Goal: Task Accomplishment & Management: Manage account settings

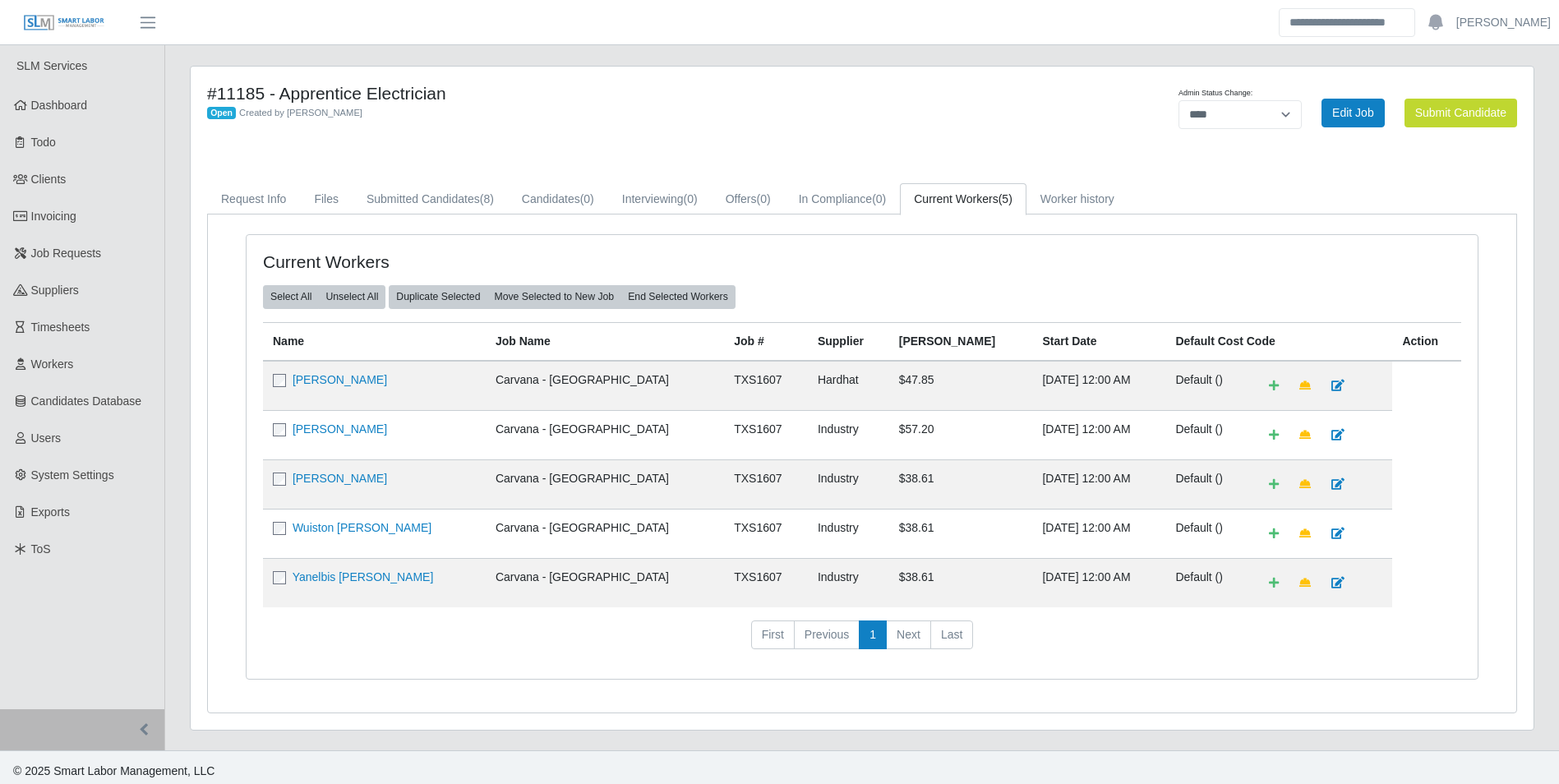
select select "****"
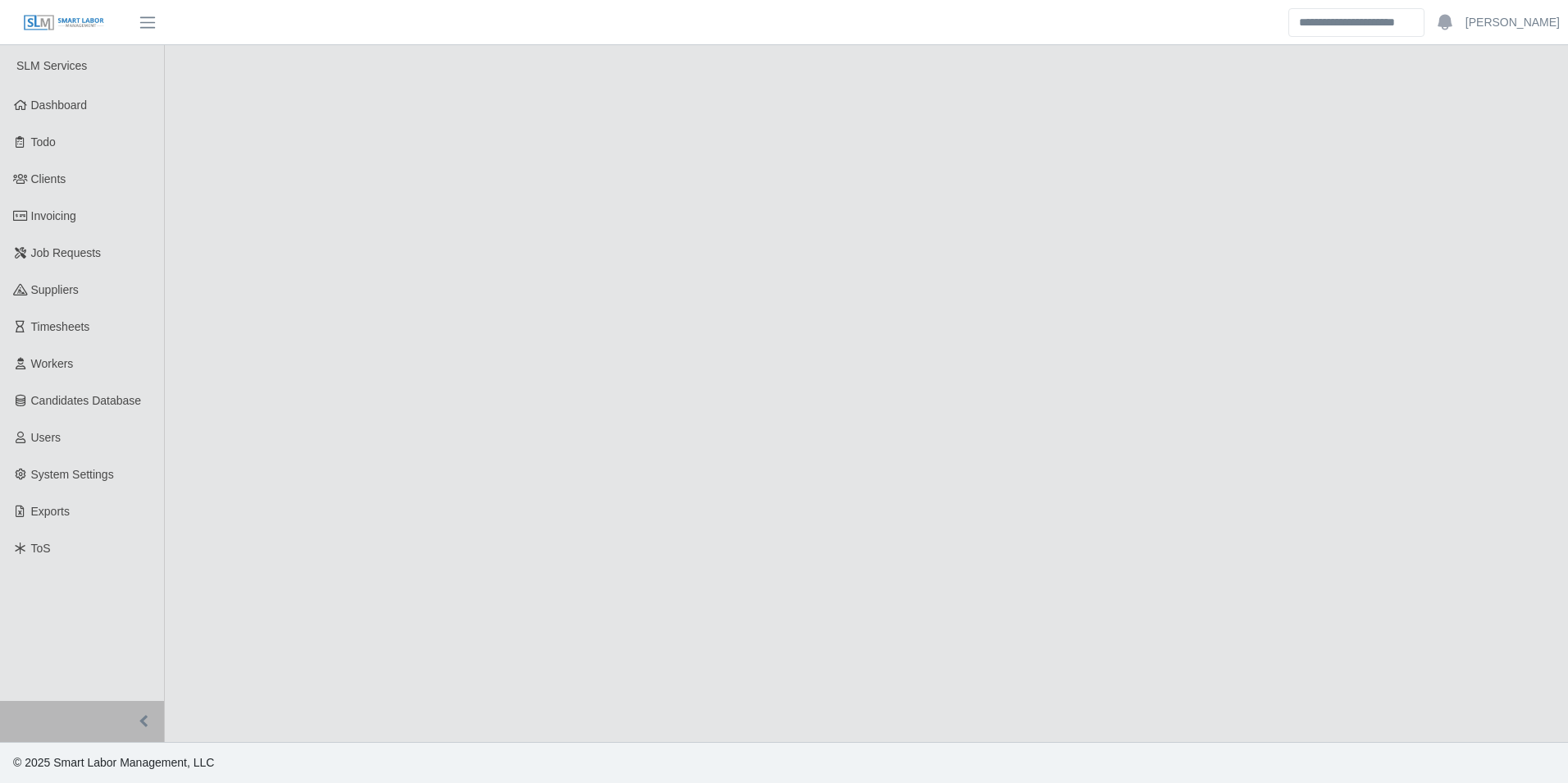
select select "****"
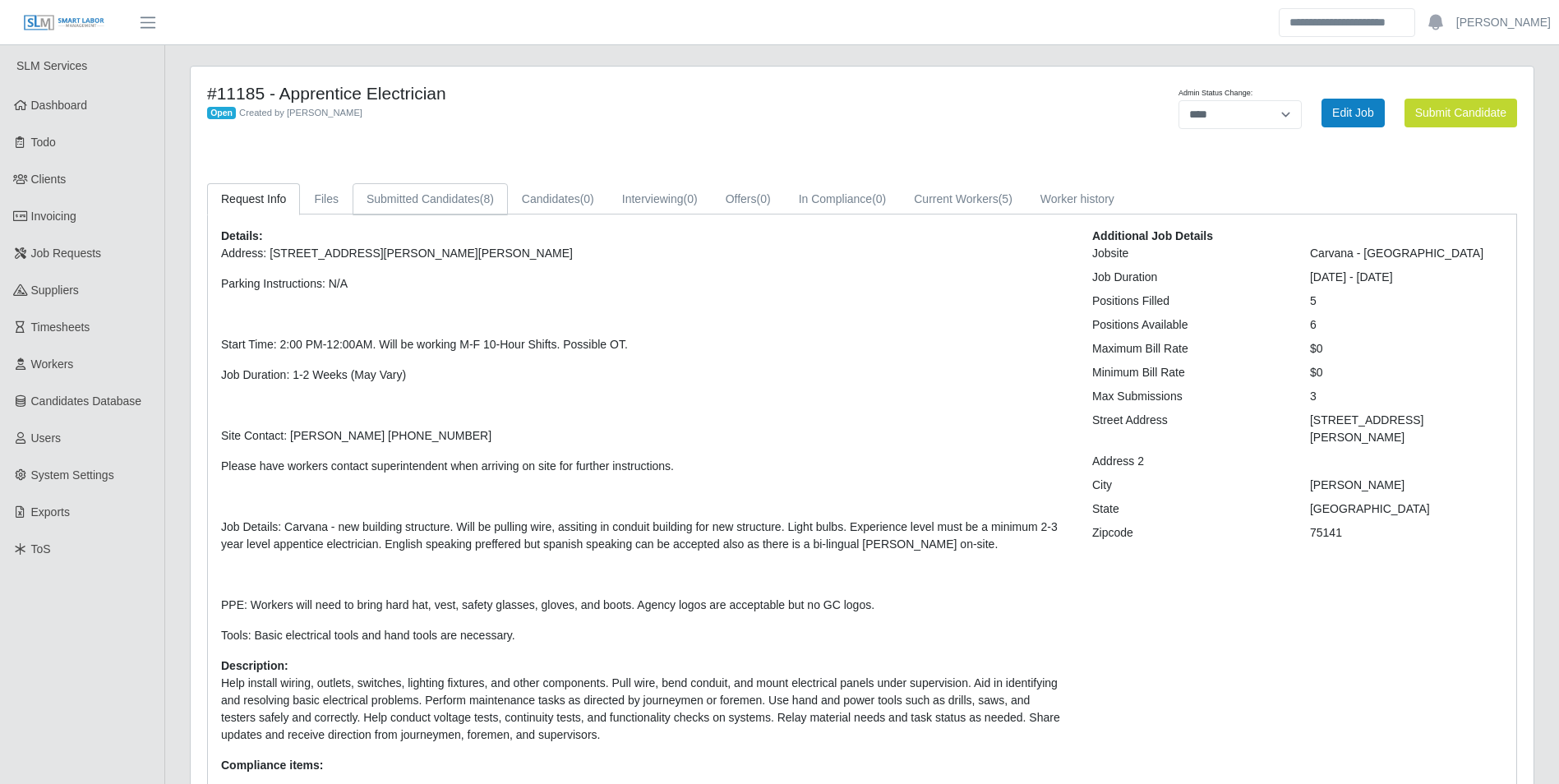
click at [480, 204] on span "(8)" at bounding box center [487, 199] width 14 height 13
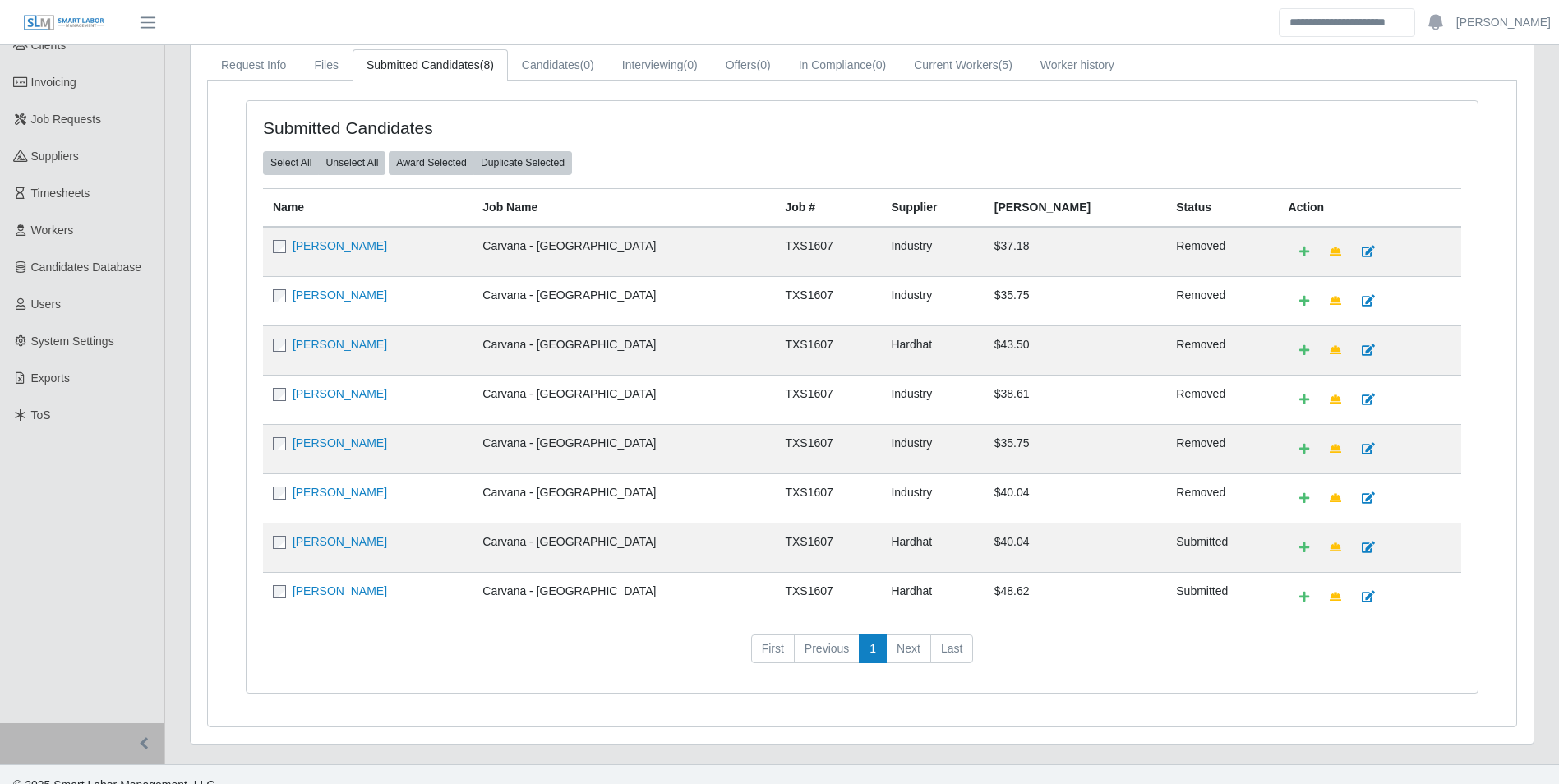
scroll to position [155, 0]
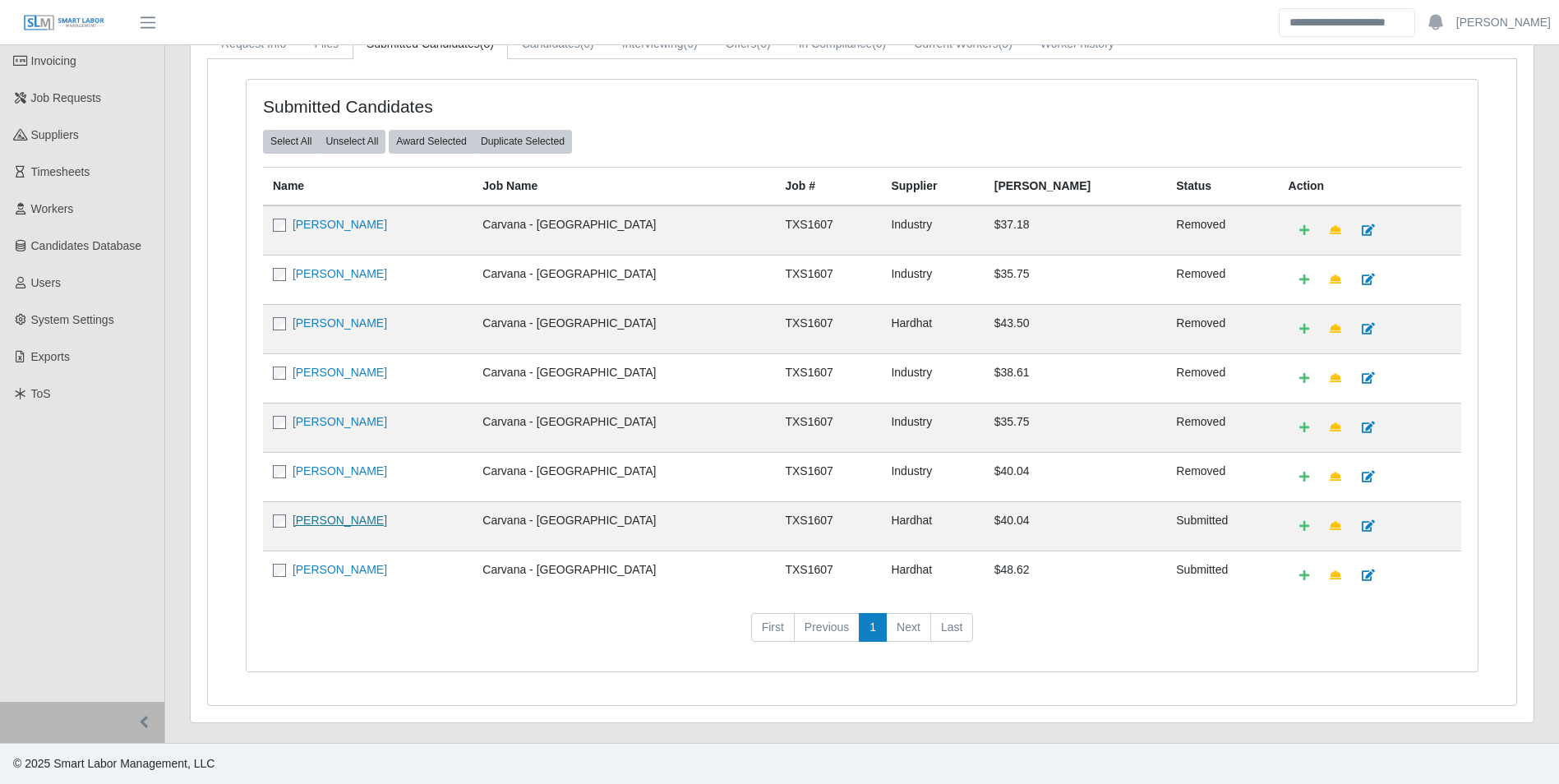
click at [370, 524] on link "[PERSON_NAME]" at bounding box center [340, 520] width 94 height 13
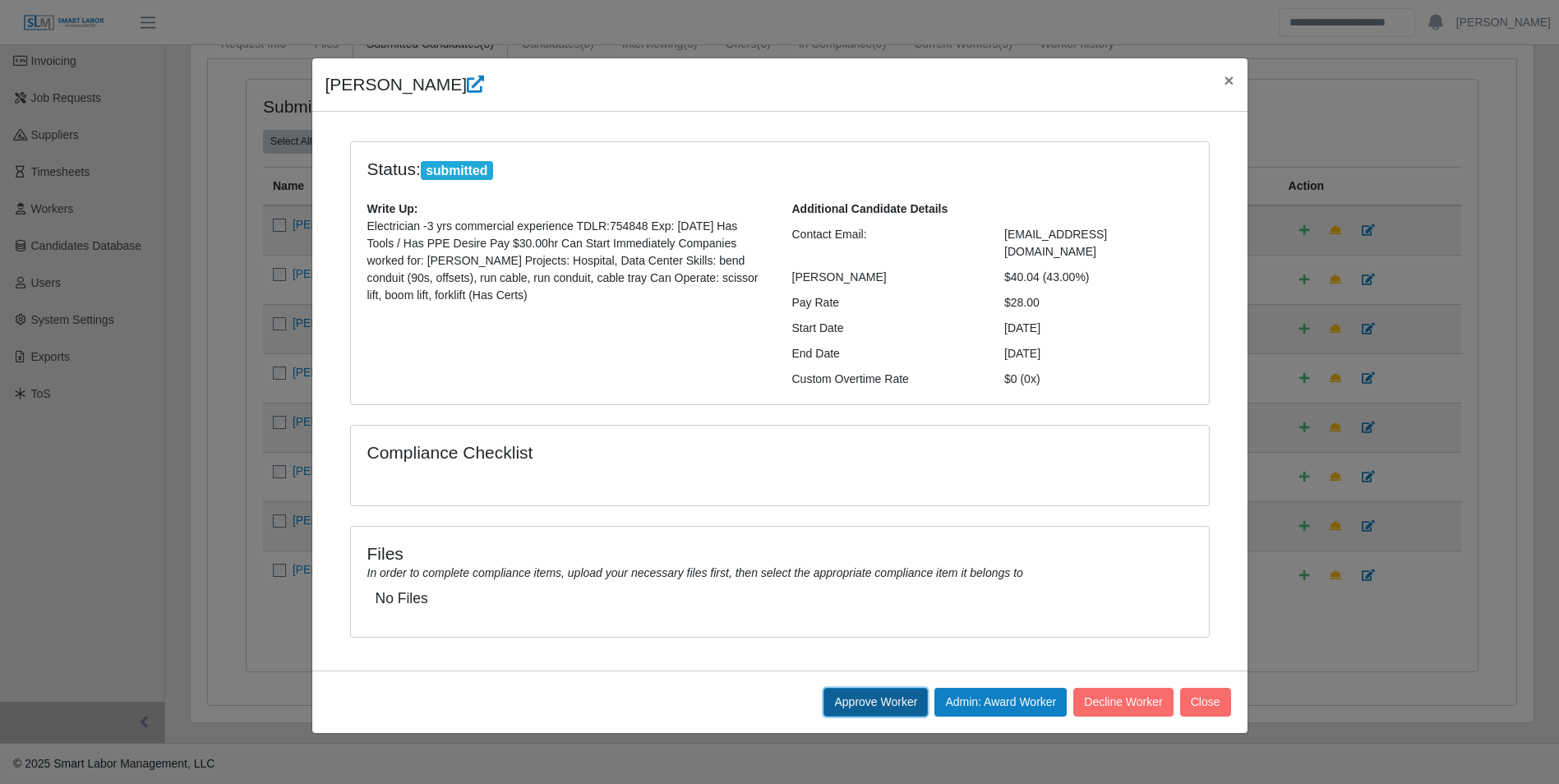
click at [888, 688] on button "Approve Worker" at bounding box center [876, 702] width 104 height 29
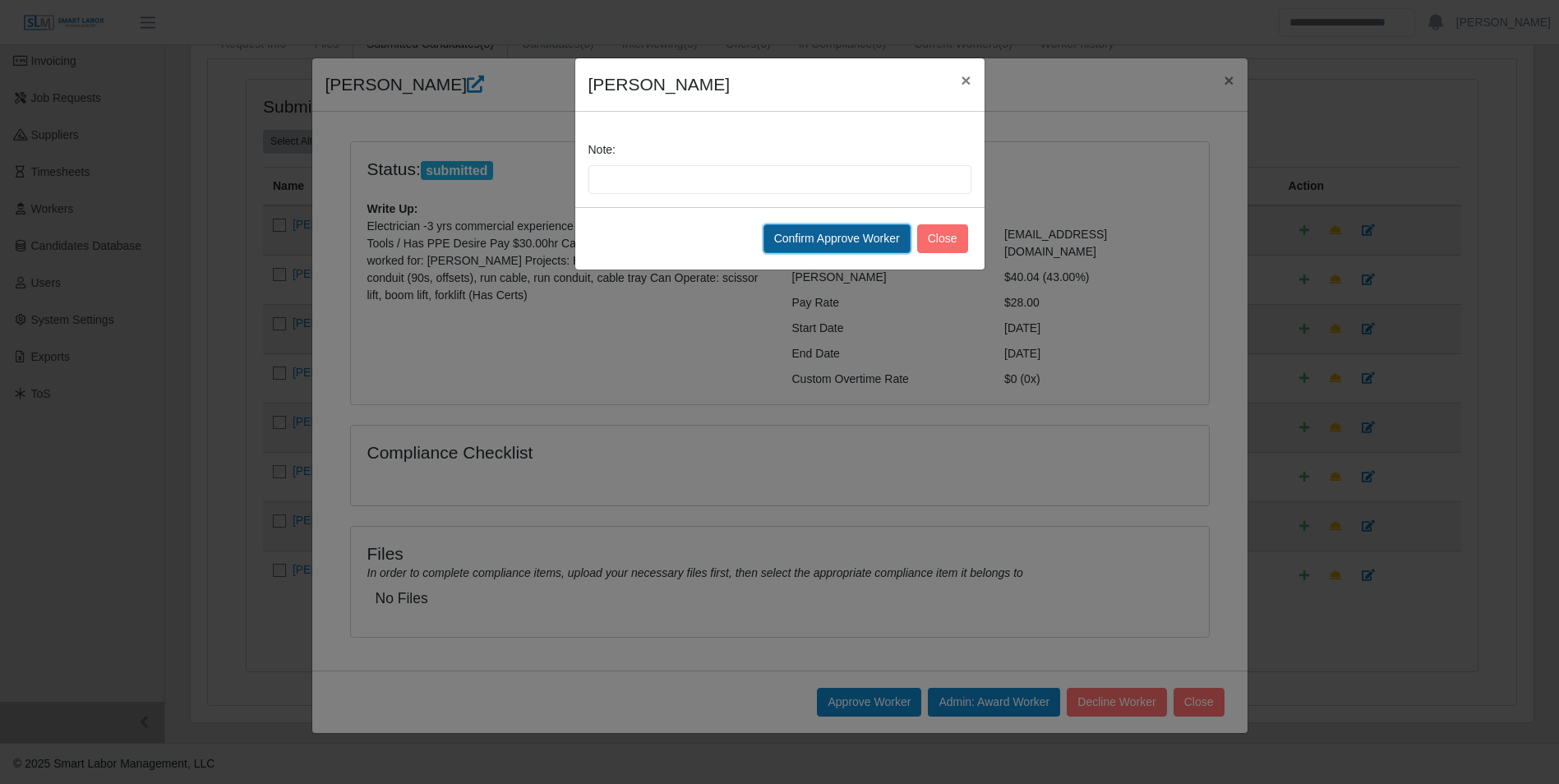
click at [808, 241] on button "Confirm Approve Worker" at bounding box center [837, 238] width 147 height 29
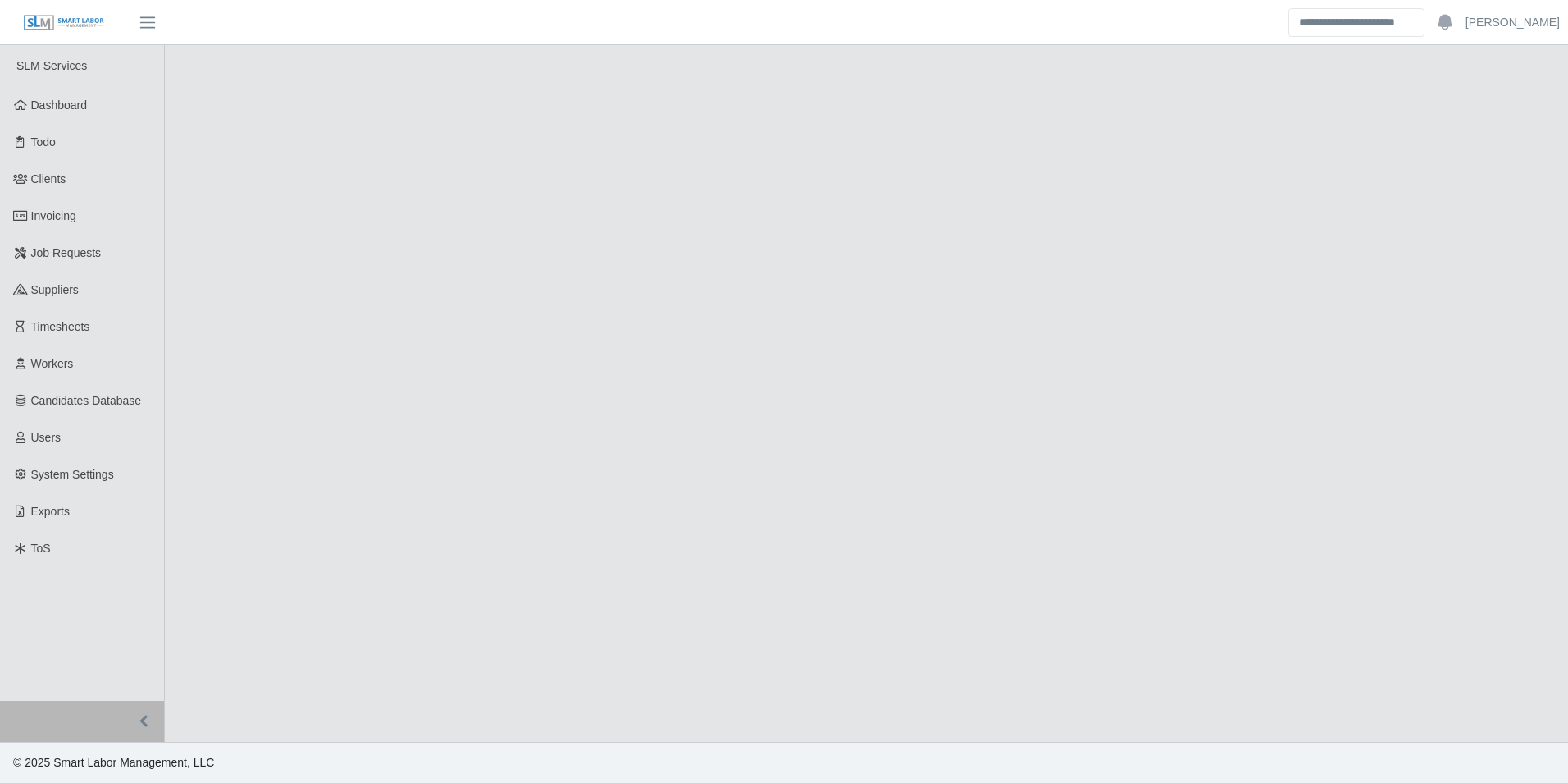
select select "****"
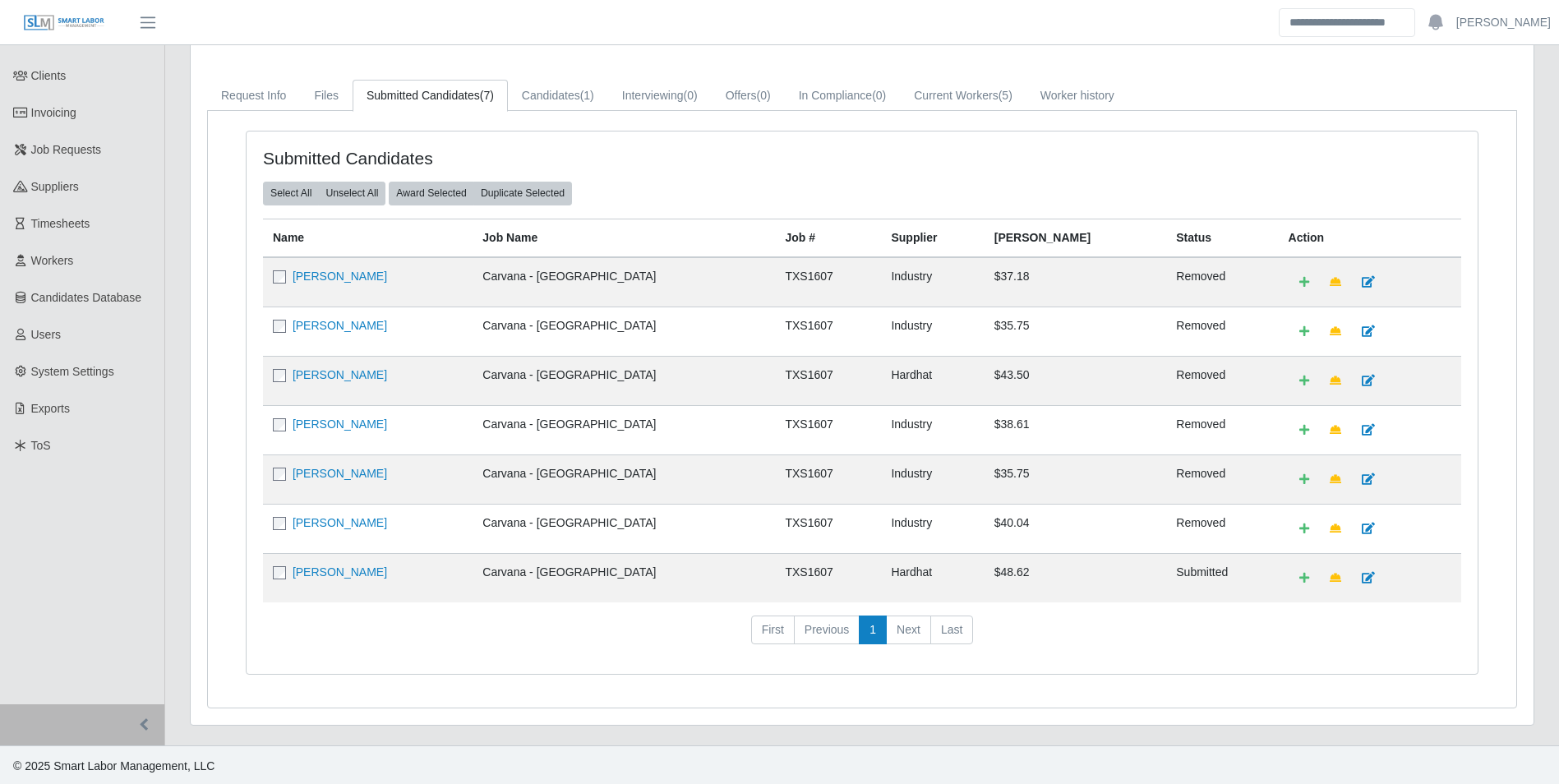
scroll to position [106, 0]
click at [357, 567] on link "[PERSON_NAME]" at bounding box center [340, 570] width 94 height 13
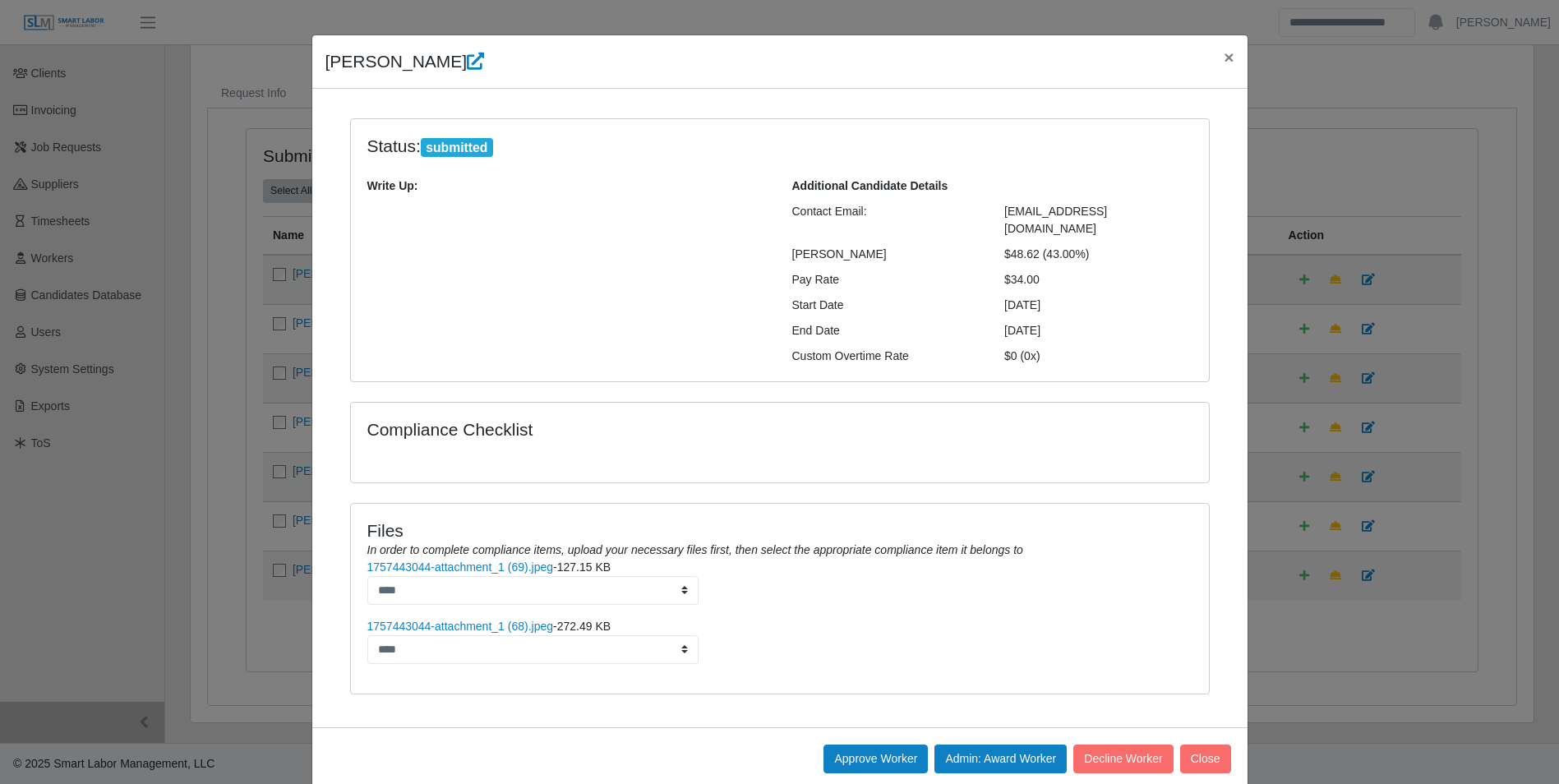
scroll to position [35, 0]
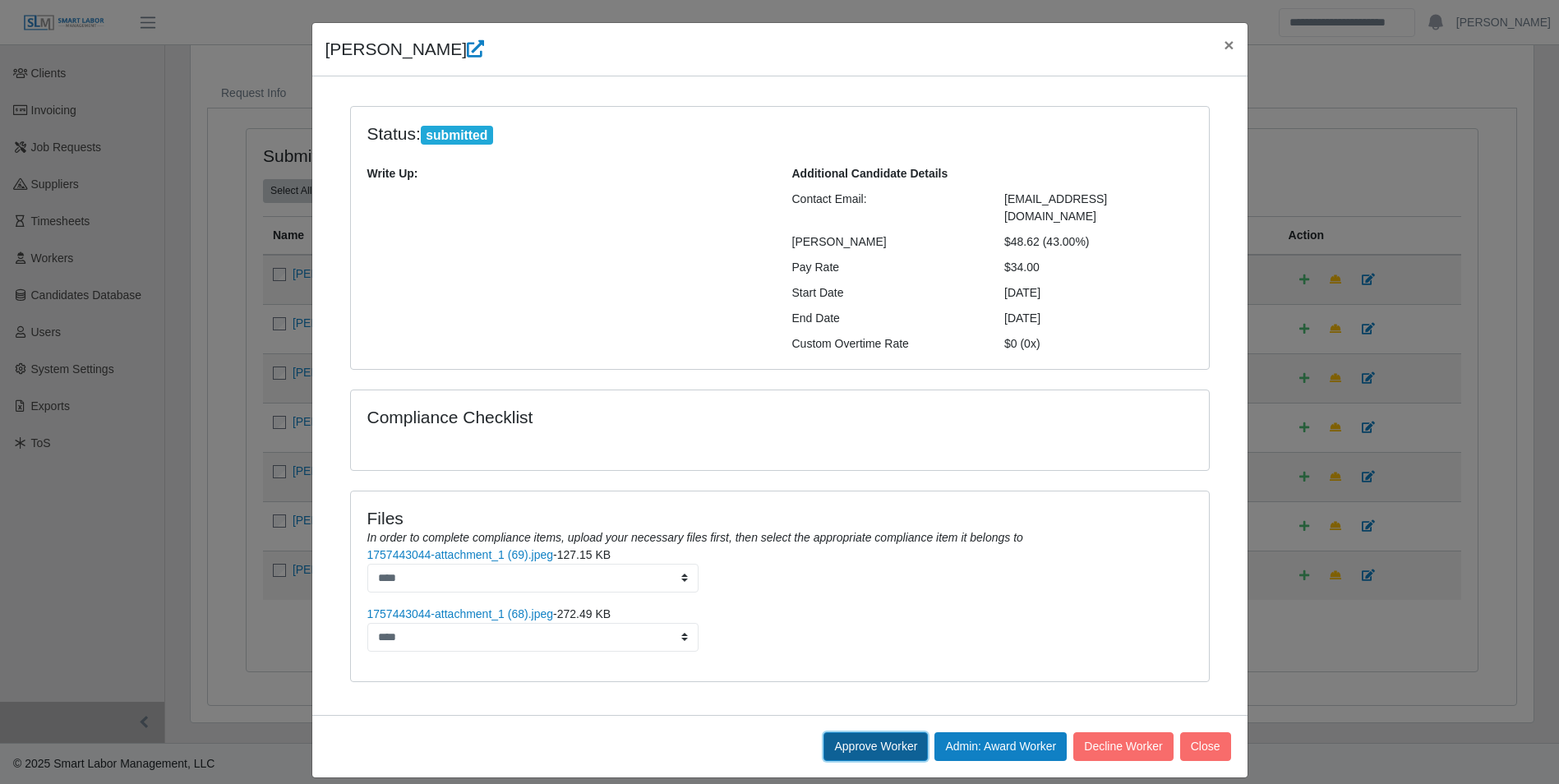
click at [870, 732] on button "Approve Worker" at bounding box center [876, 746] width 104 height 29
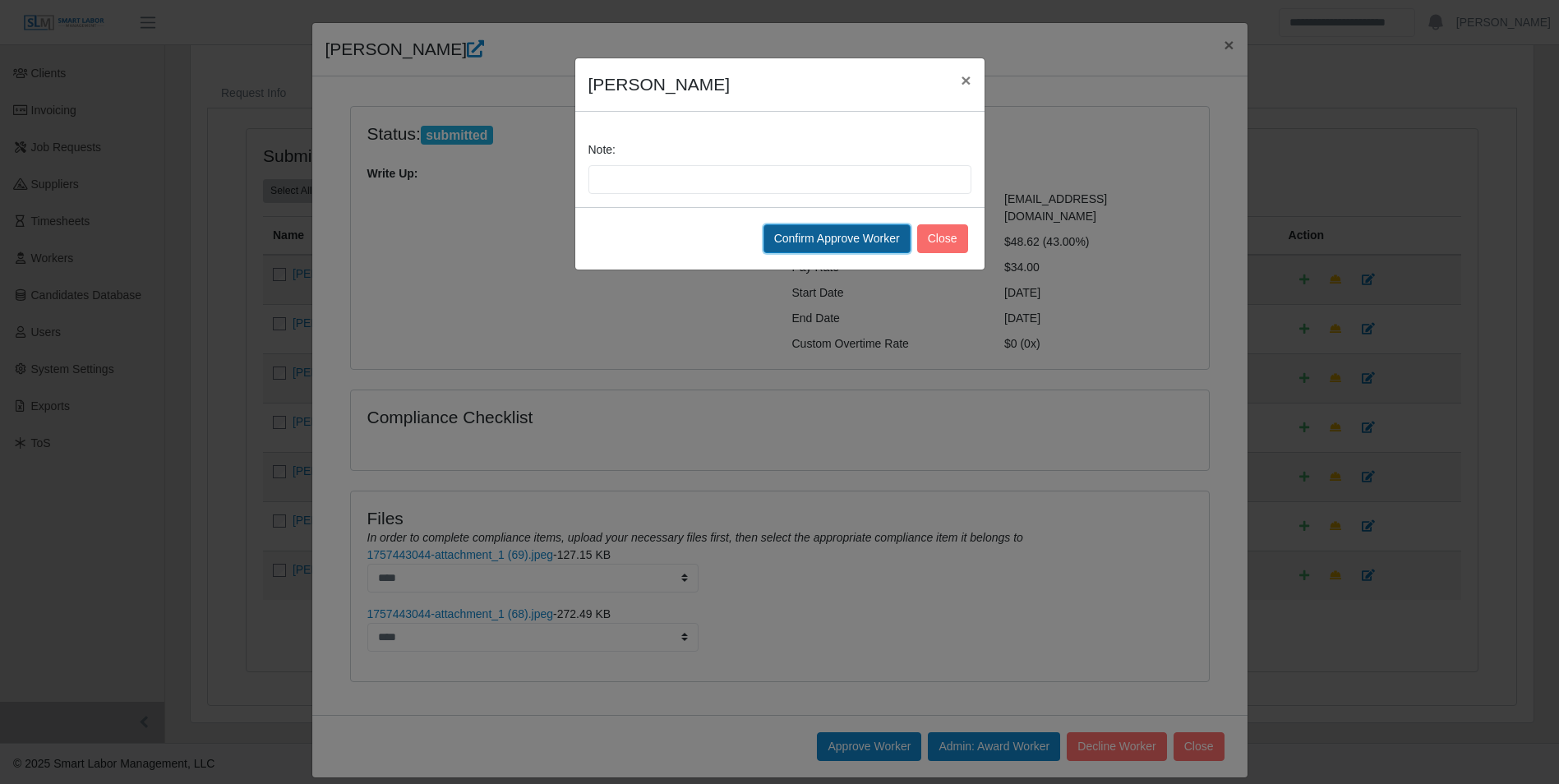
click at [837, 231] on button "Confirm Approve Worker" at bounding box center [837, 238] width 147 height 29
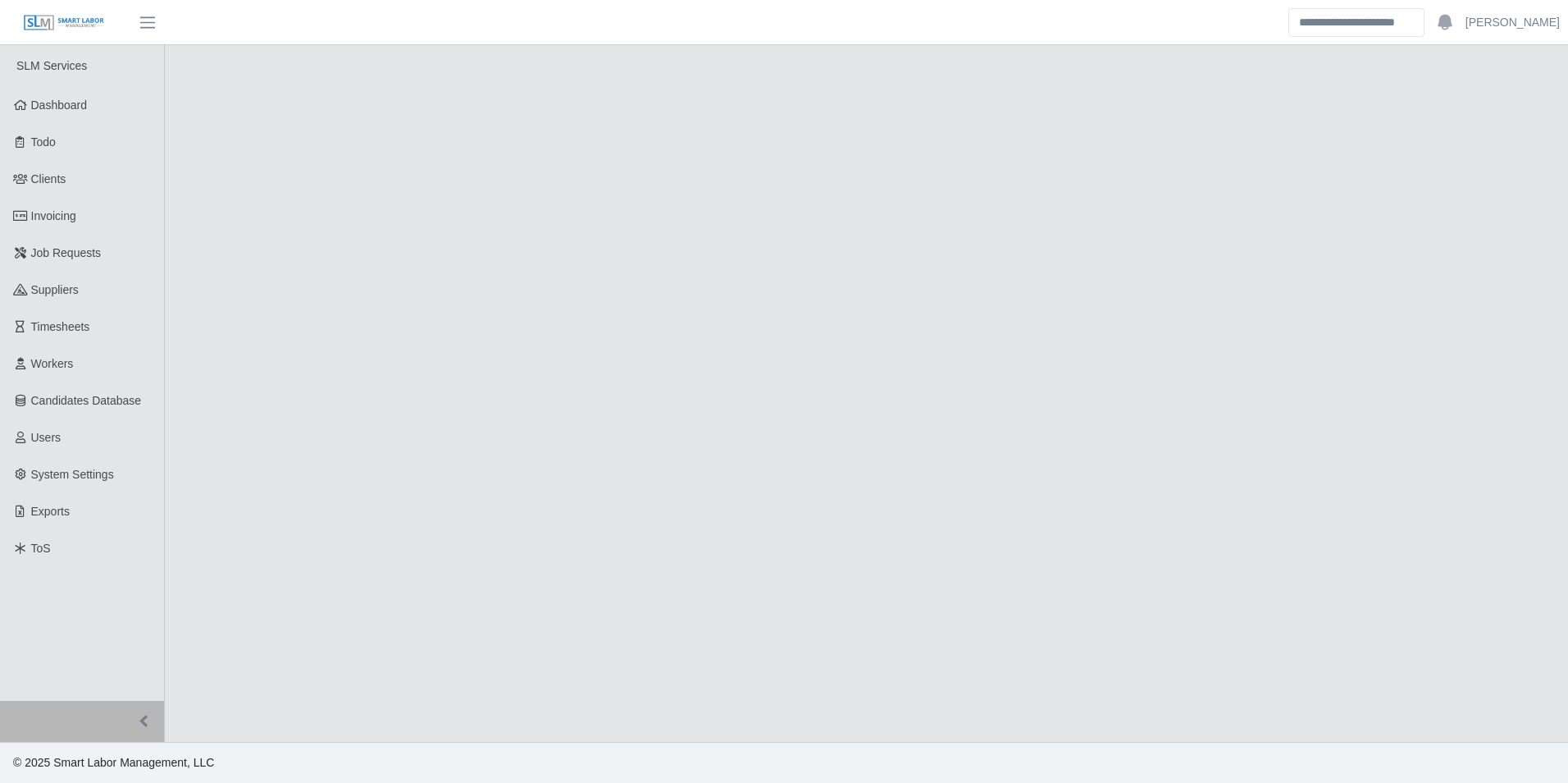
select select "****"
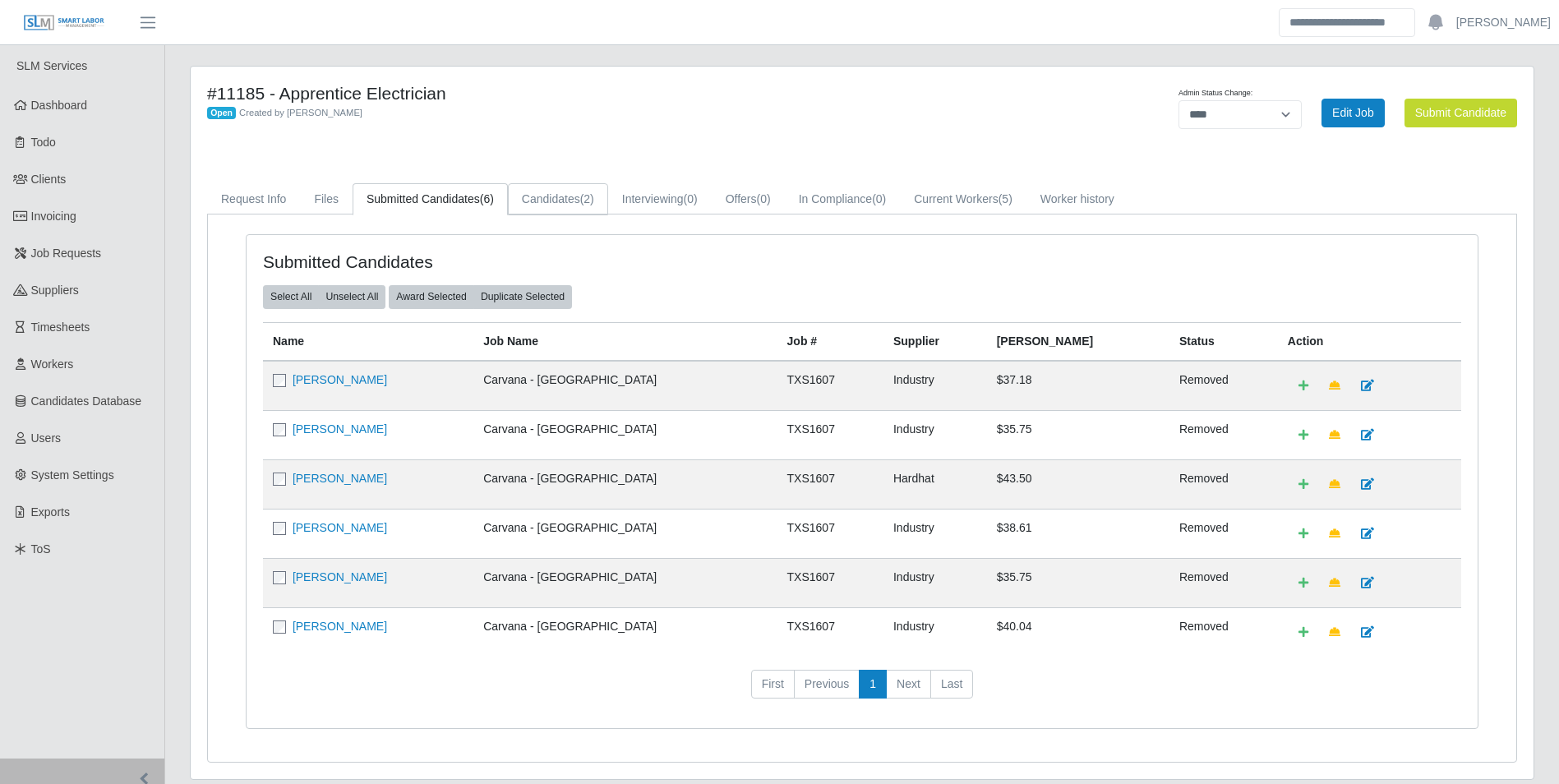
click at [568, 193] on link "Candidates (2)" at bounding box center [558, 199] width 101 height 32
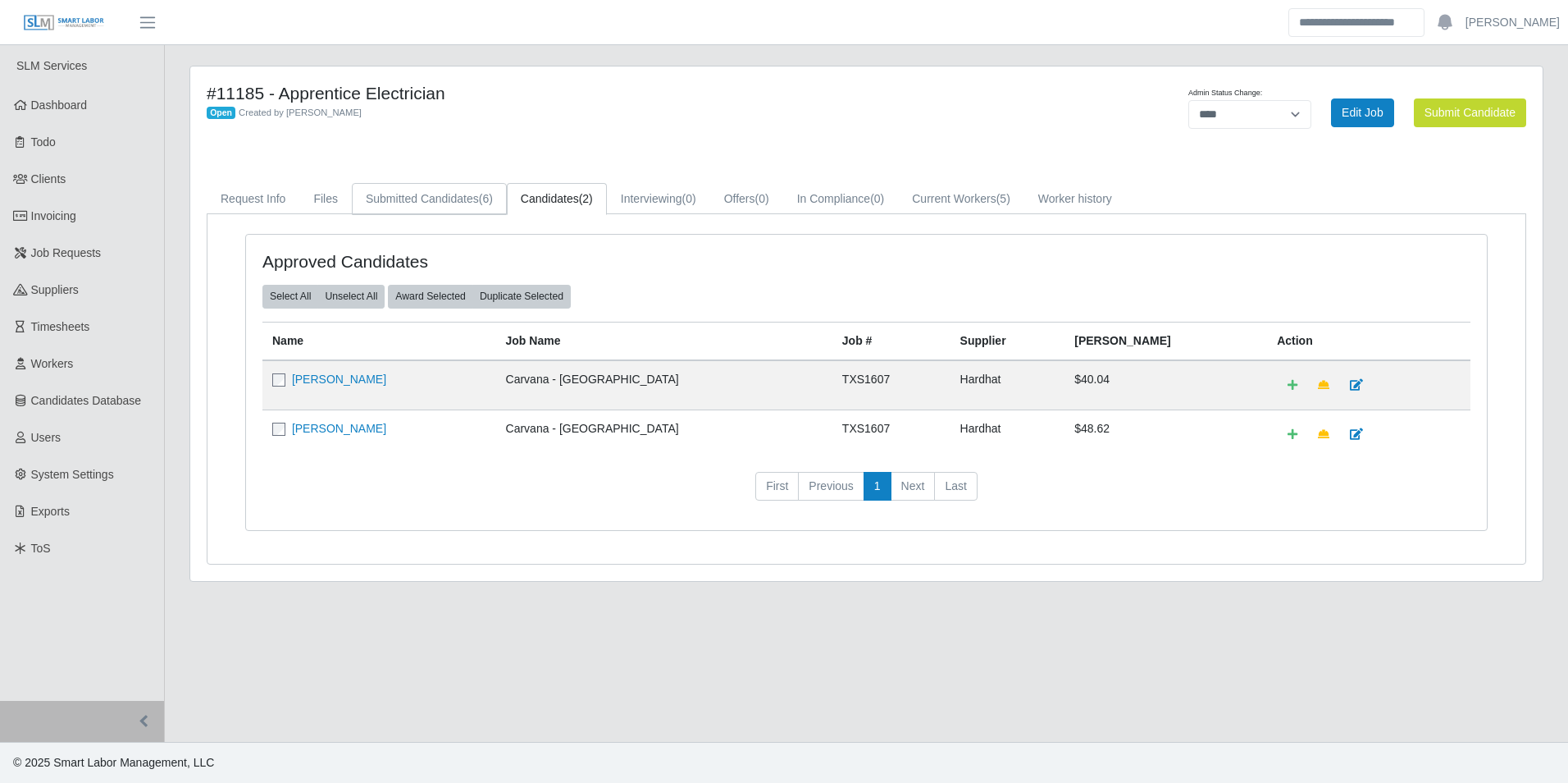
click at [480, 201] on span "(6)" at bounding box center [486, 198] width 14 height 13
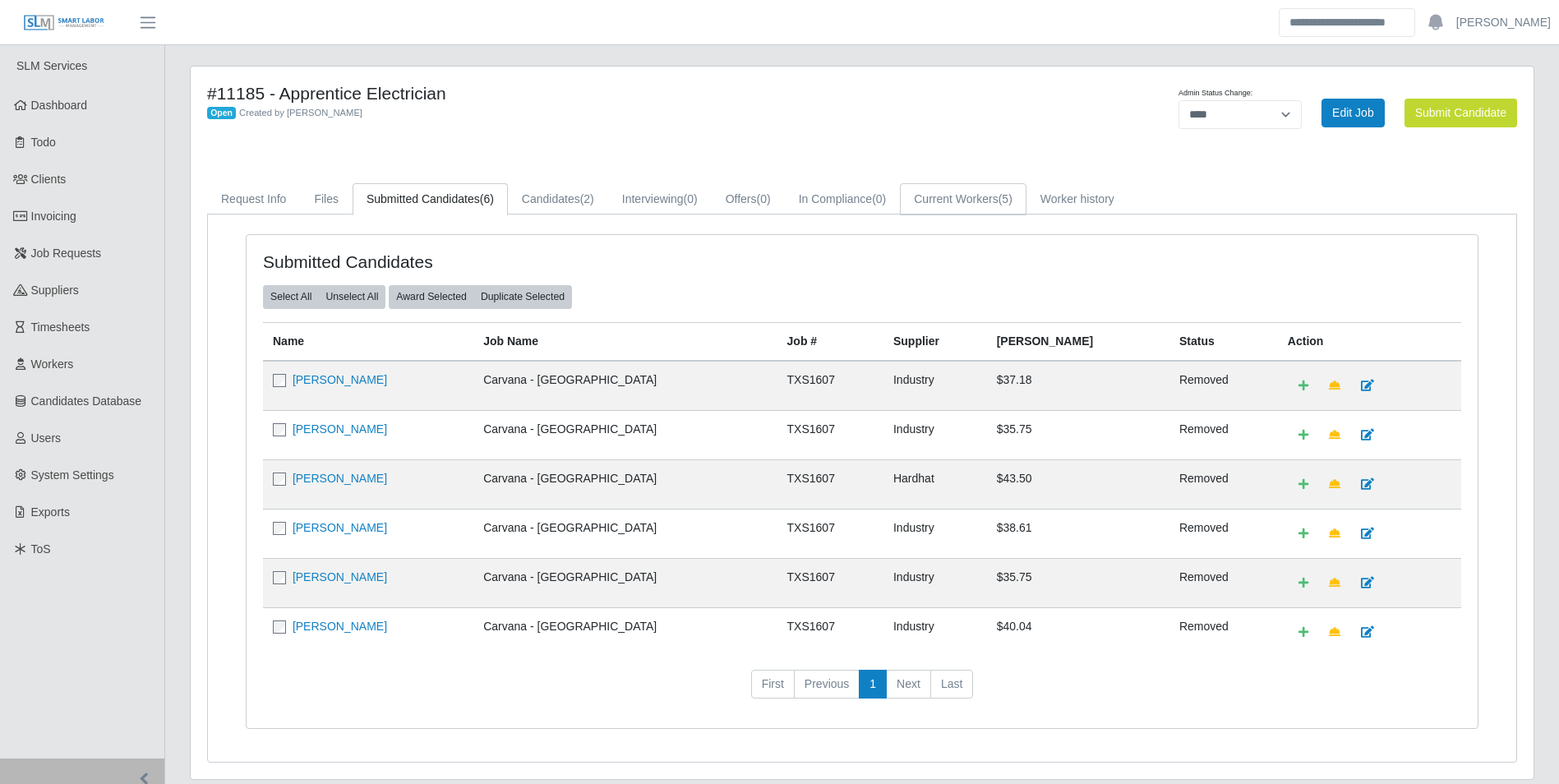
click at [952, 198] on link "Current Workers (5)" at bounding box center [962, 199] width 127 height 32
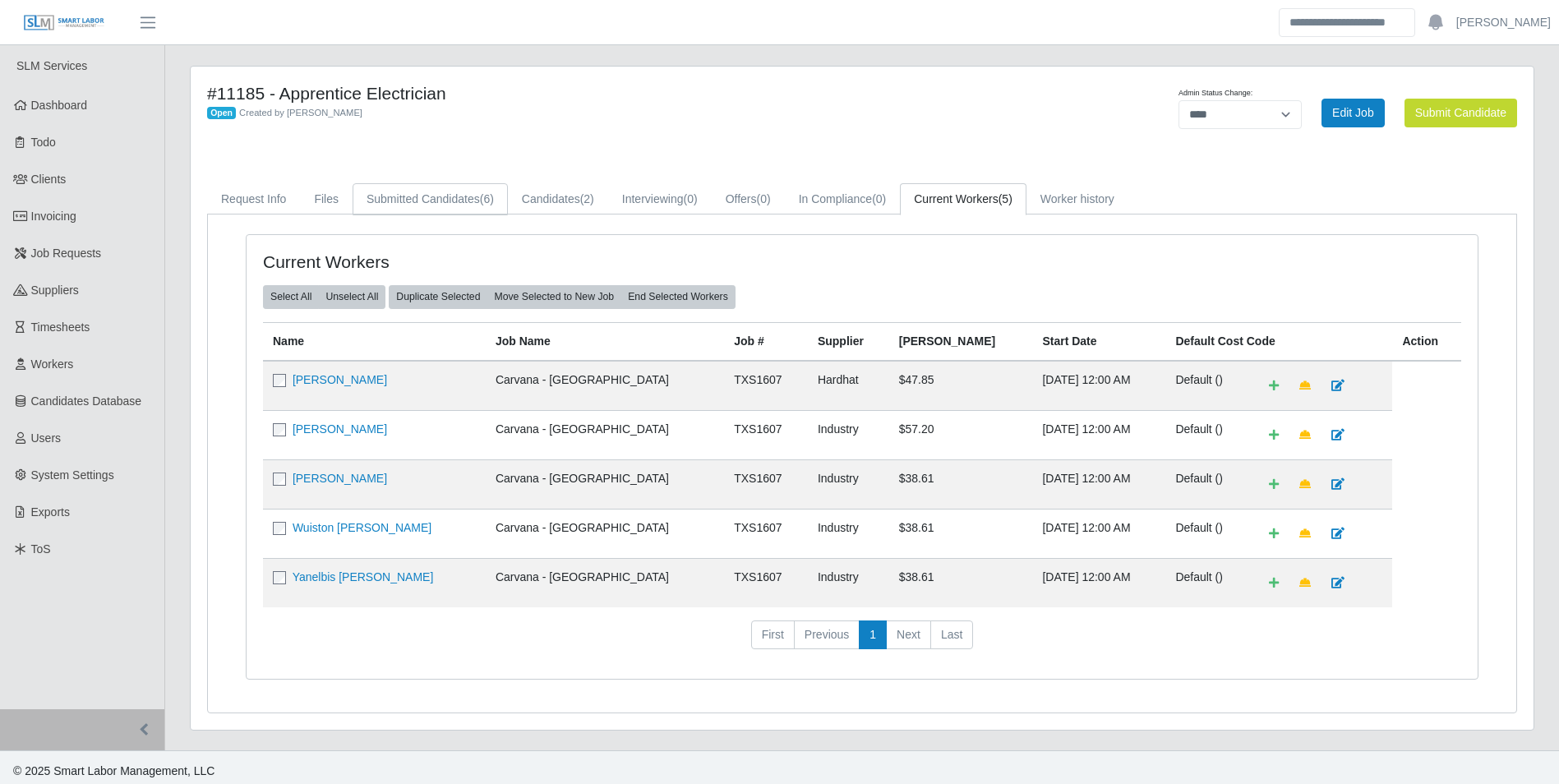
click at [481, 195] on span "(6)" at bounding box center [487, 199] width 14 height 13
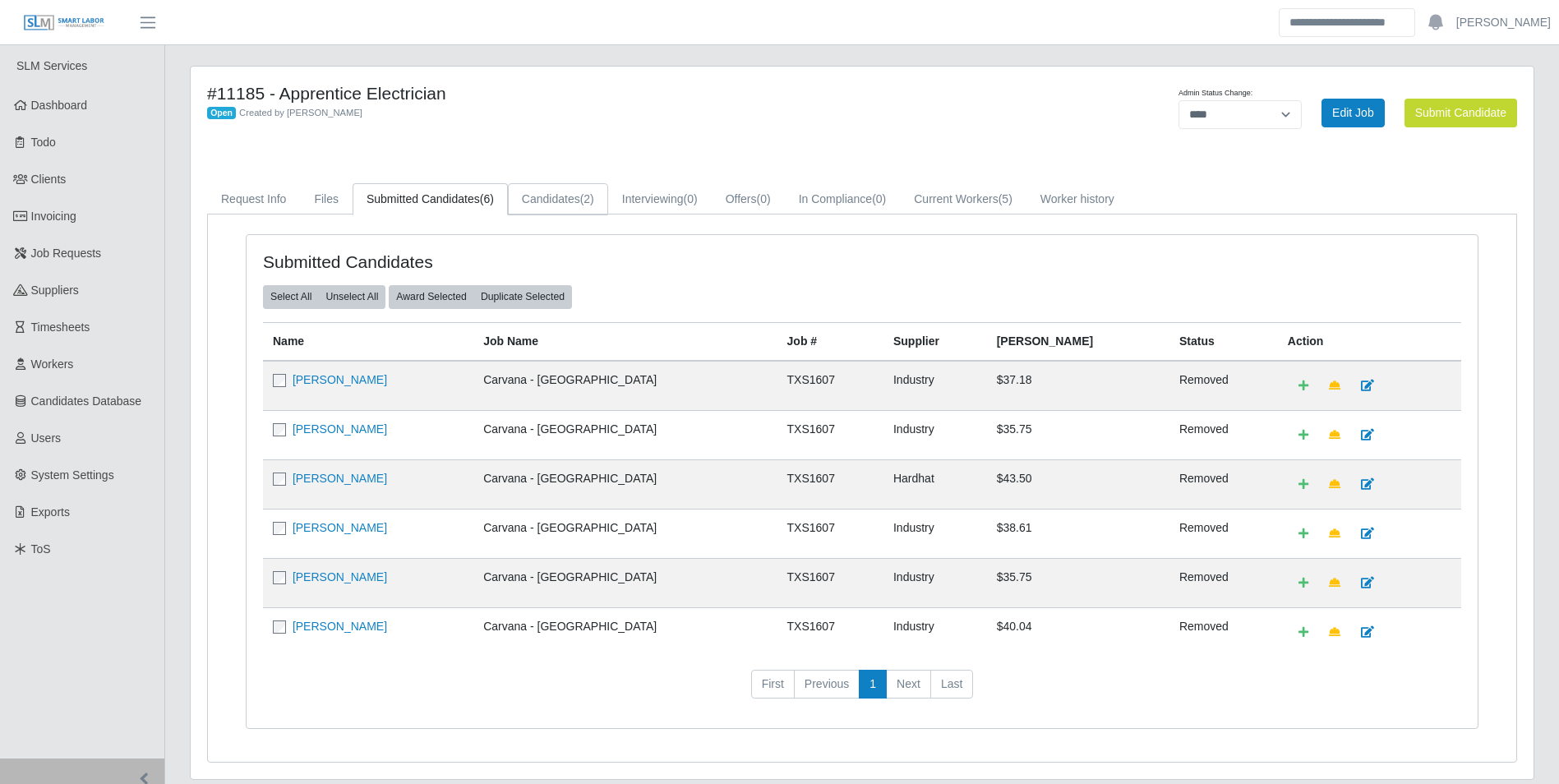
click at [542, 203] on link "Candidates (2)" at bounding box center [558, 199] width 101 height 32
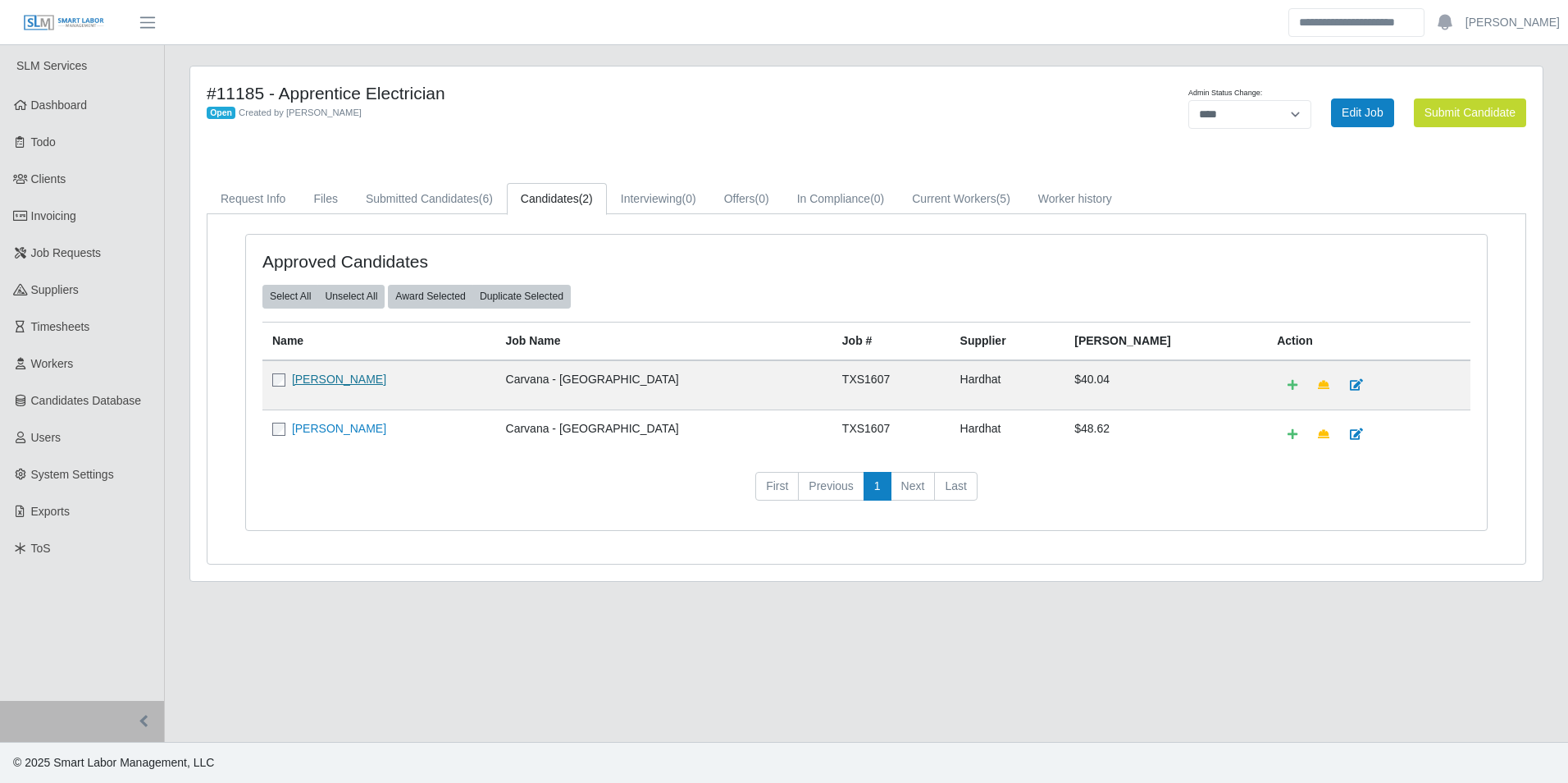
click at [365, 376] on link "[PERSON_NAME]" at bounding box center [339, 379] width 94 height 13
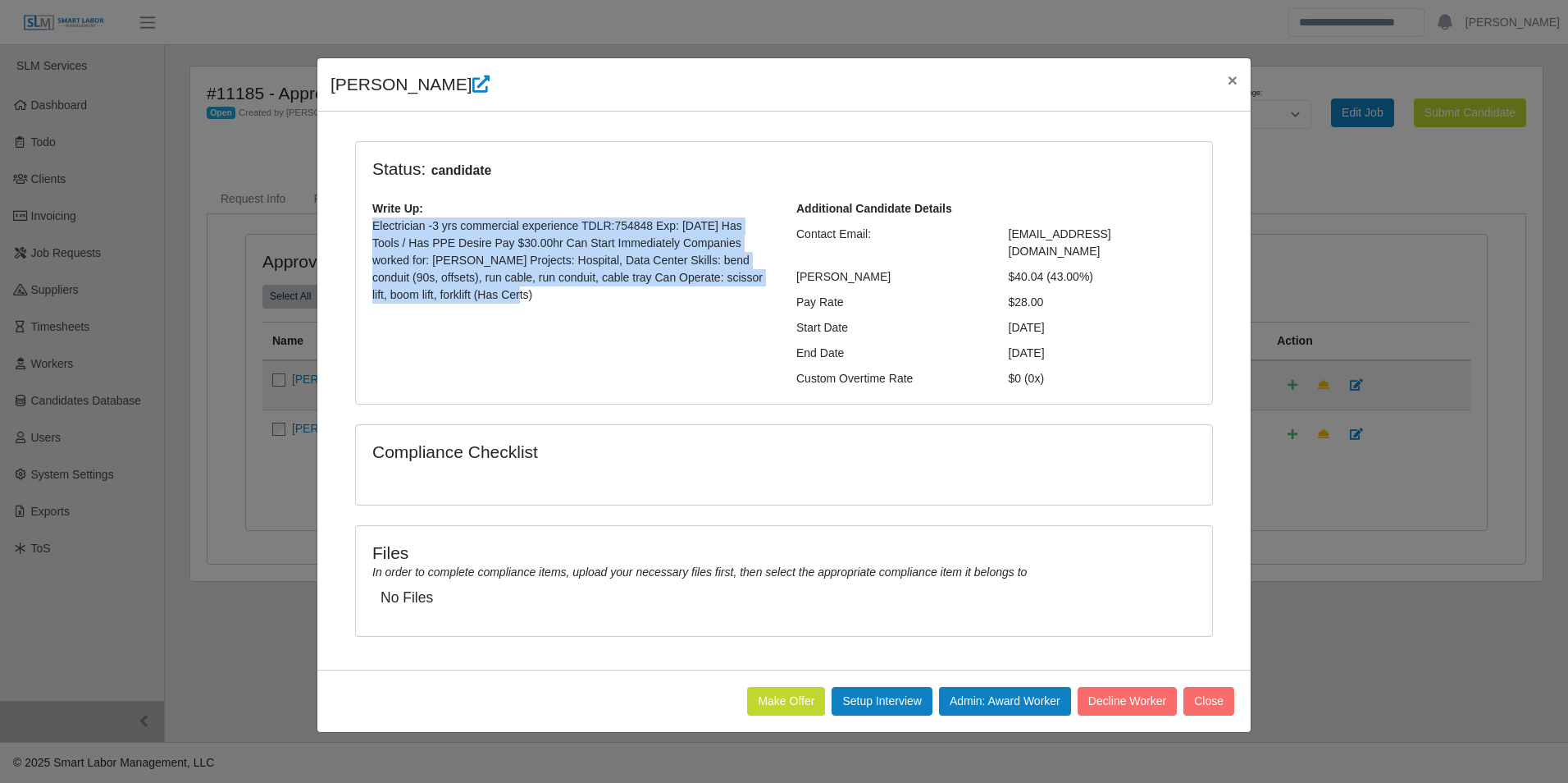
drag, startPoint x: 368, startPoint y: 221, endPoint x: 465, endPoint y: 291, distance: 119.6
click at [465, 291] on div "Write Up: Electrician -3 yrs commercial experience TDLR:754848 Exp: [DATE] Has …" at bounding box center [572, 258] width 424 height 116
drag, startPoint x: 465, startPoint y: 291, endPoint x: 425, endPoint y: 289, distance: 40.0
copy p "Electrician -3 yrs commercial experience TDLR:754848 Exp: [DATE] Has Tools / Ha…"
click at [1228, 78] on span "×" at bounding box center [1232, 80] width 10 height 18
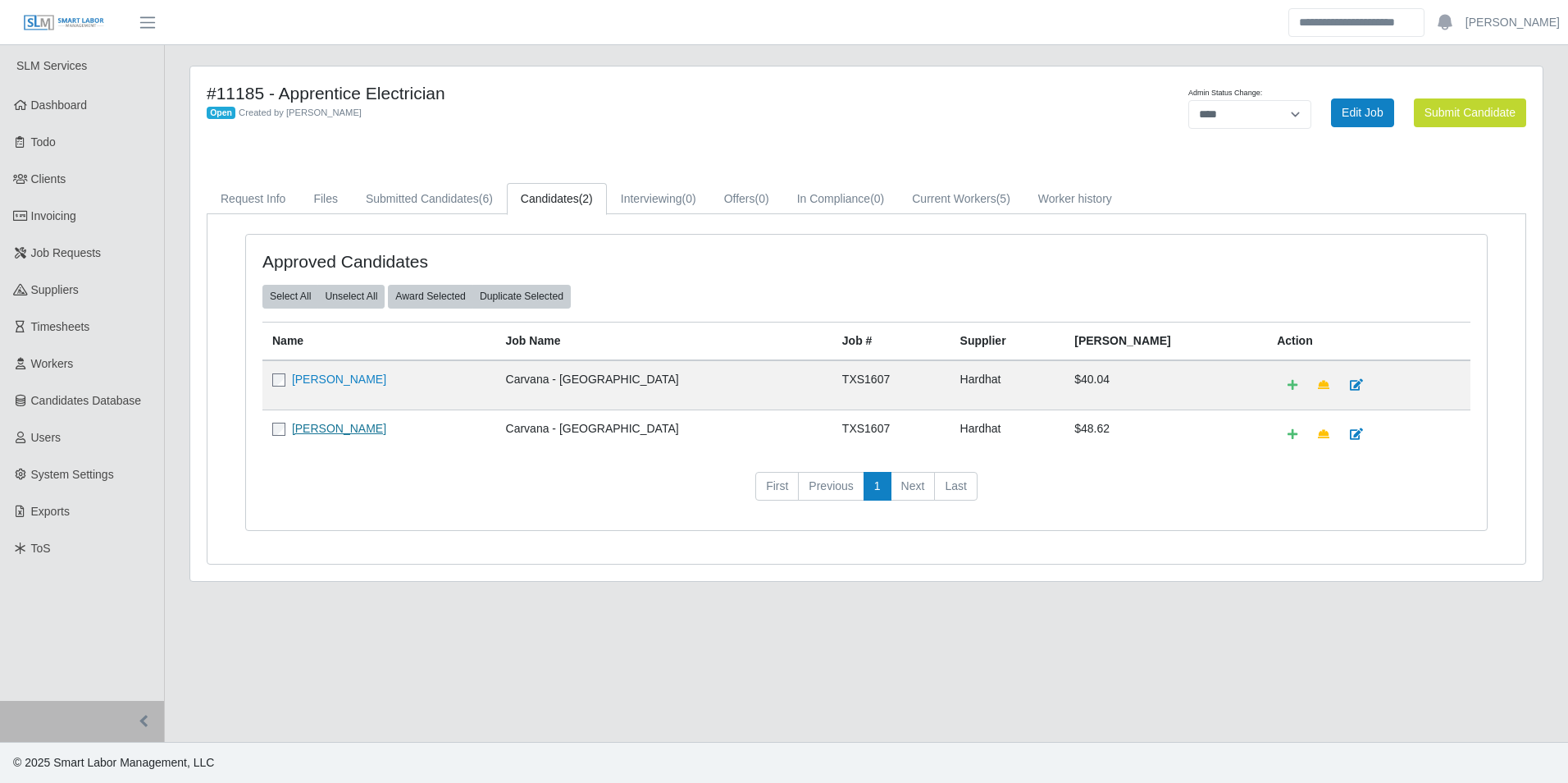
click at [343, 433] on link "[PERSON_NAME]" at bounding box center [339, 428] width 94 height 13
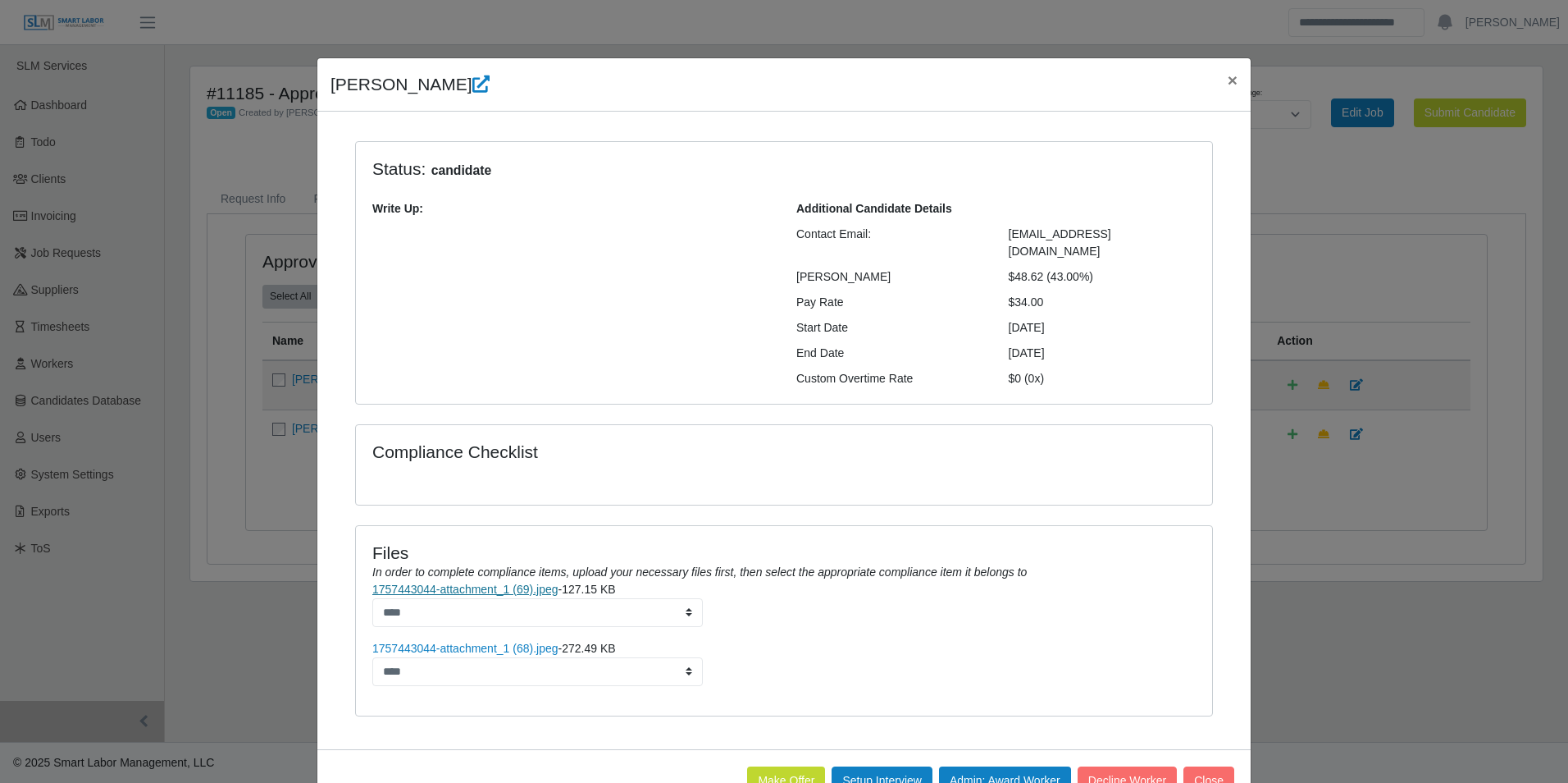
click at [529, 583] on link "1757443044-attachment_1 (69).jpeg" at bounding box center [466, 589] width 186 height 13
click at [468, 642] on link "1757443044-attachment_1 (68).jpeg" at bounding box center [466, 648] width 186 height 13
click at [1232, 80] on button "×" at bounding box center [1232, 79] width 36 height 43
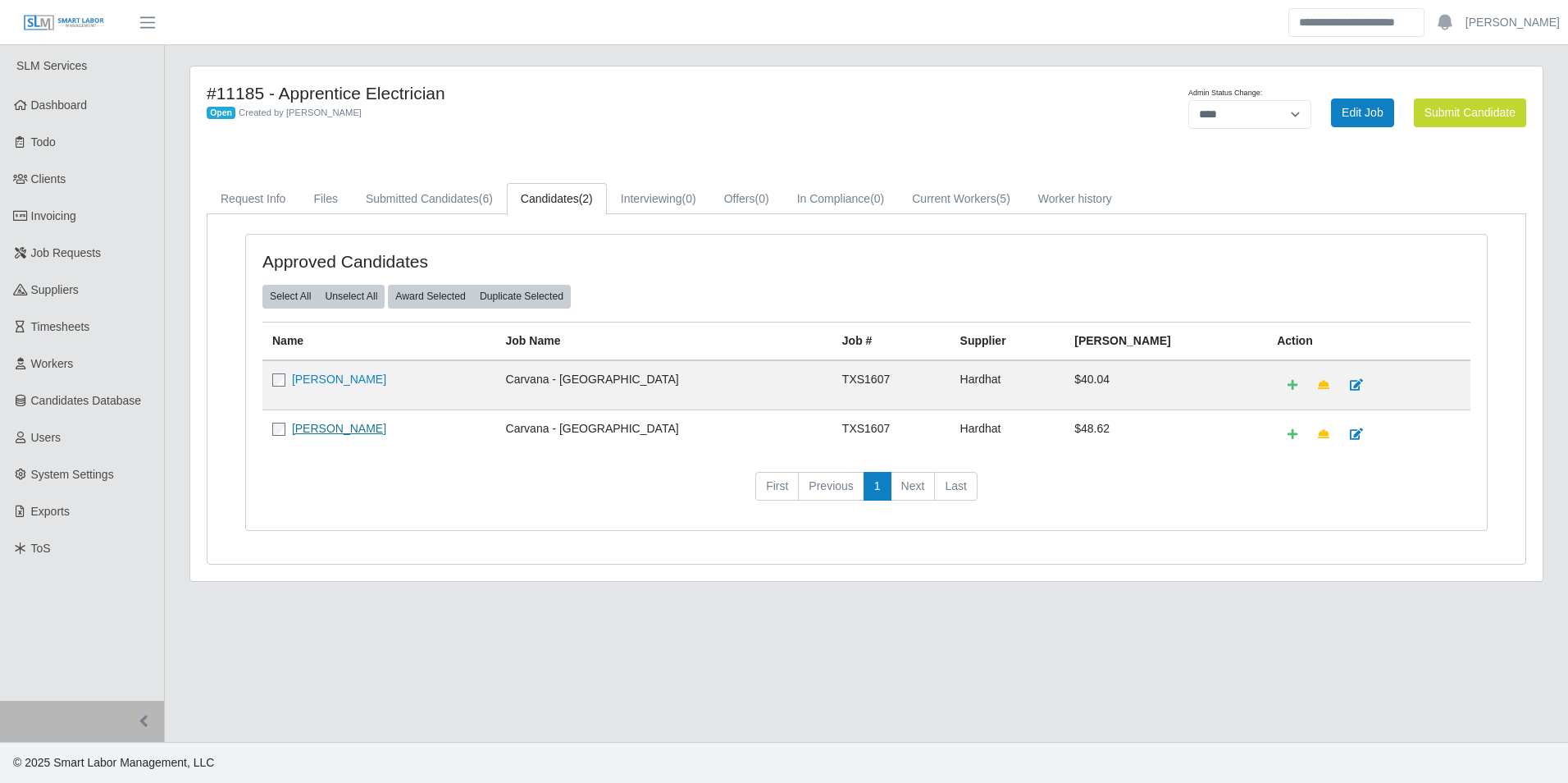
click at [339, 426] on link "[PERSON_NAME]" at bounding box center [339, 428] width 94 height 13
